Goal: Feedback & Contribution: Leave review/rating

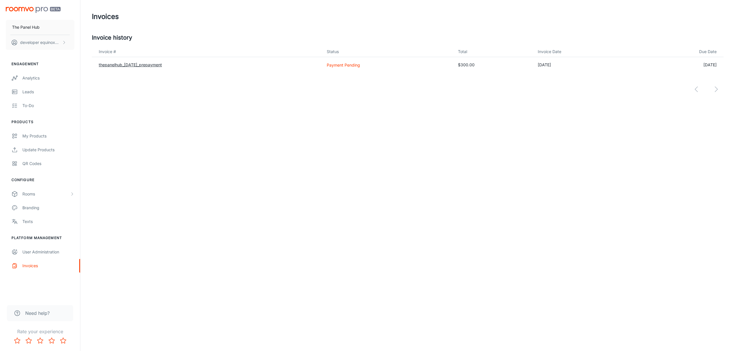
click at [158, 66] on link "thepanelhub_[DATE]_prepayment" at bounding box center [130, 64] width 63 height 5
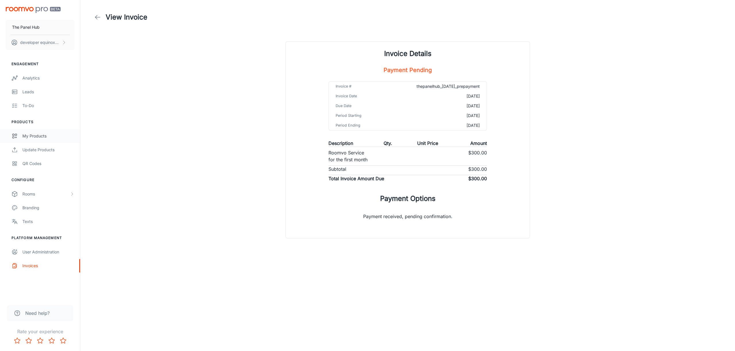
click at [57, 136] on div "My Products" at bounding box center [48, 136] width 52 height 6
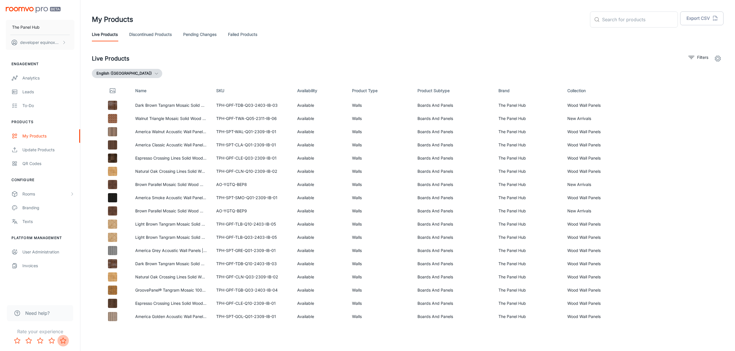
click at [64, 340] on icon "Rate 5 star" at bounding box center [63, 340] width 7 height 7
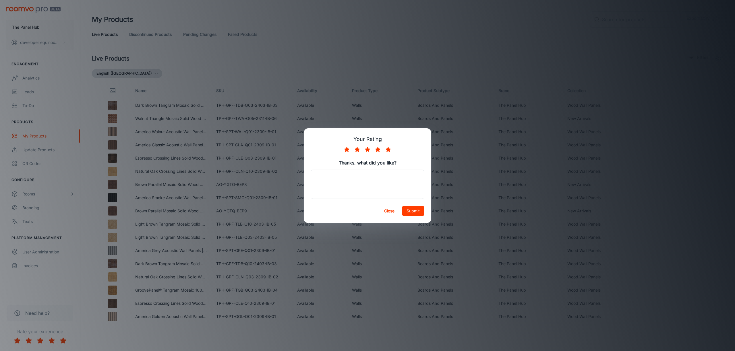
click at [395, 212] on button "Close" at bounding box center [389, 211] width 18 height 10
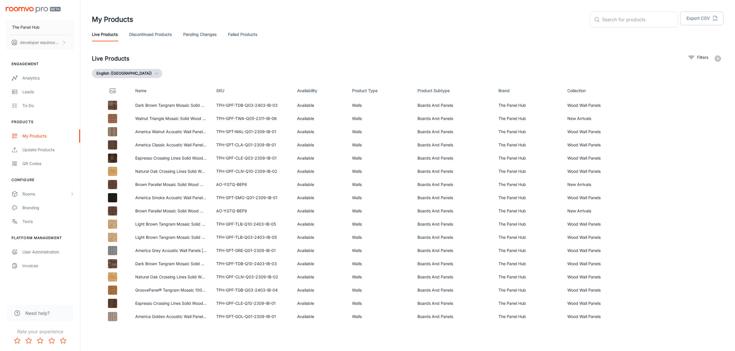
click at [63, 343] on icon "Rate 5 star" at bounding box center [63, 340] width 6 height 5
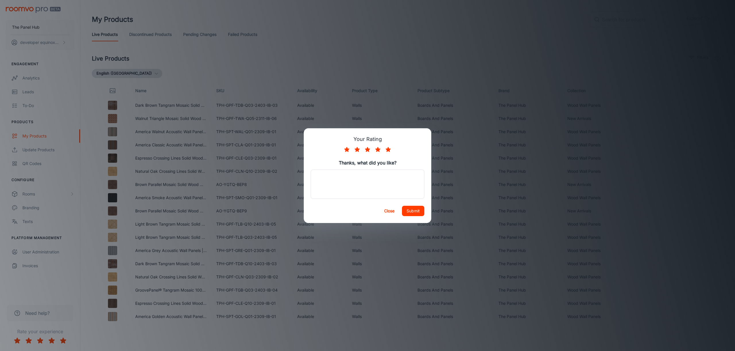
click at [409, 214] on button "Submit" at bounding box center [413, 211] width 22 height 10
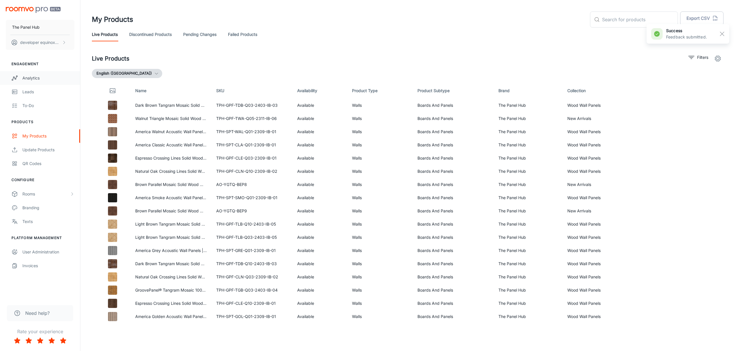
click at [40, 83] on link "Analytics" at bounding box center [40, 78] width 80 height 14
